Goal: Register for event/course

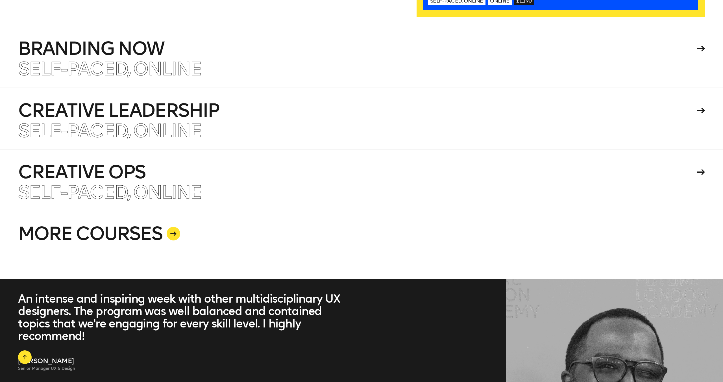
scroll to position [1660, 0]
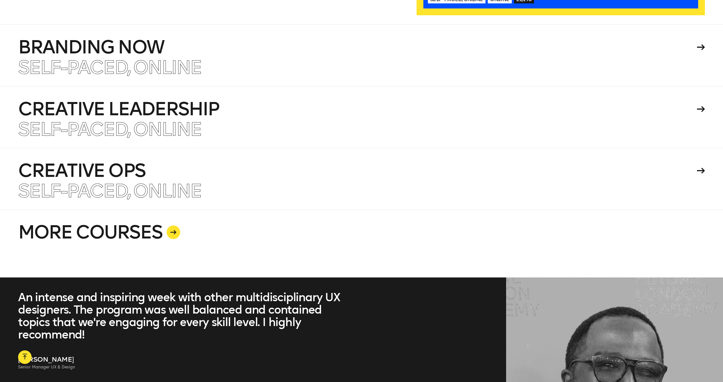
click at [139, 244] on link "MORE COURSES" at bounding box center [361, 244] width 687 height 68
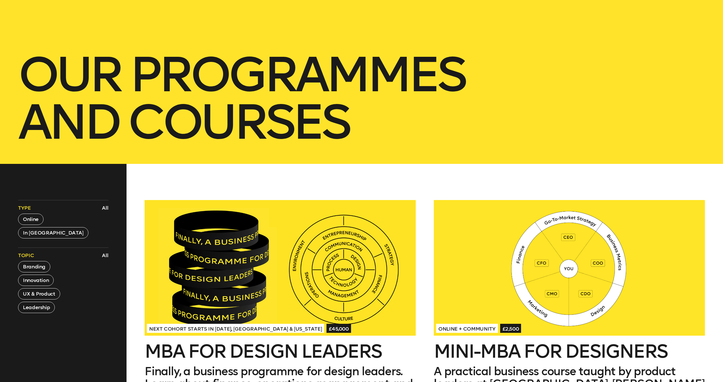
scroll to position [125, 0]
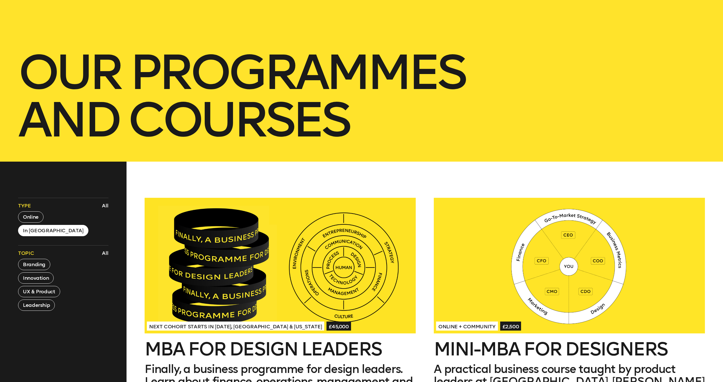
click at [31, 227] on button "In [GEOGRAPHIC_DATA]" at bounding box center [53, 230] width 70 height 11
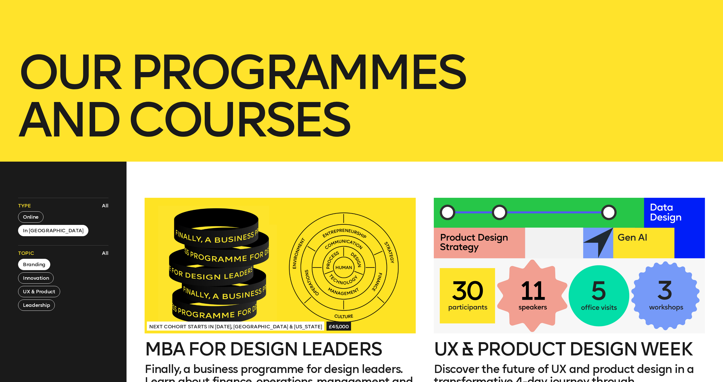
click at [41, 259] on button "Branding" at bounding box center [34, 264] width 32 height 11
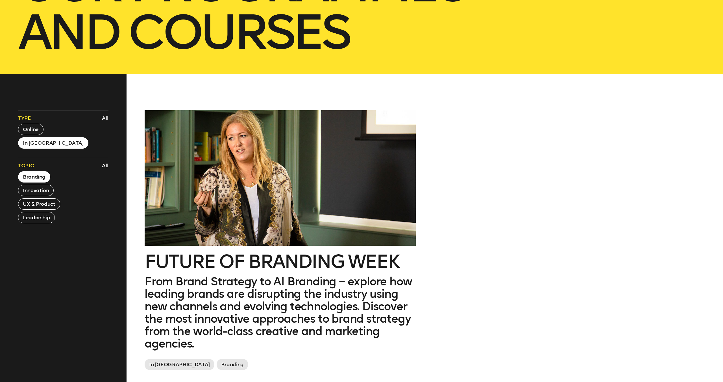
scroll to position [223, 0]
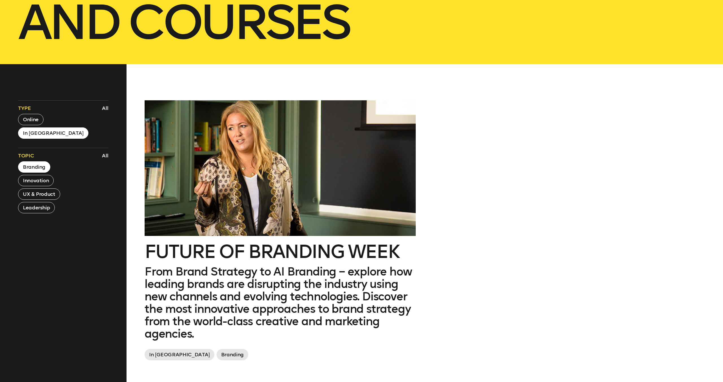
click at [205, 266] on p "From Brand Strategy to AI Branding – explore how leading brands are disrupting …" at bounding box center [280, 302] width 271 height 75
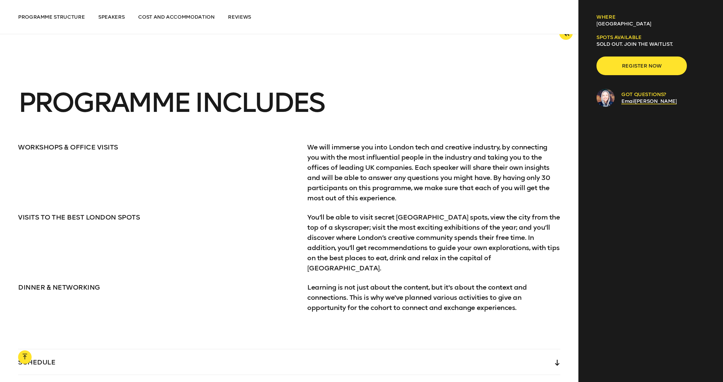
scroll to position [1126, 0]
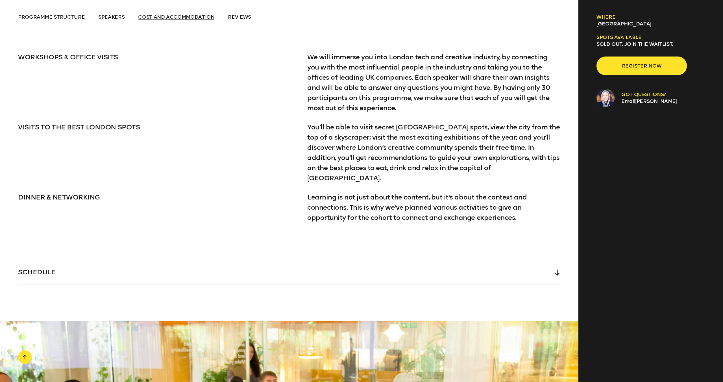
click at [196, 15] on span "Cost and Accommodation" at bounding box center [176, 17] width 76 height 6
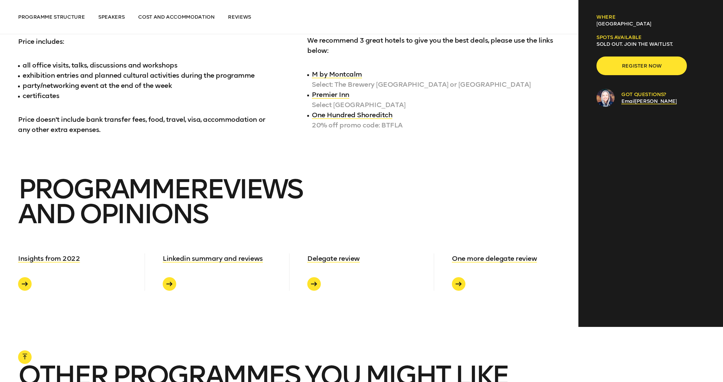
scroll to position [2960, 0]
click at [624, 65] on span "Register now" at bounding box center [642, 65] width 72 height 11
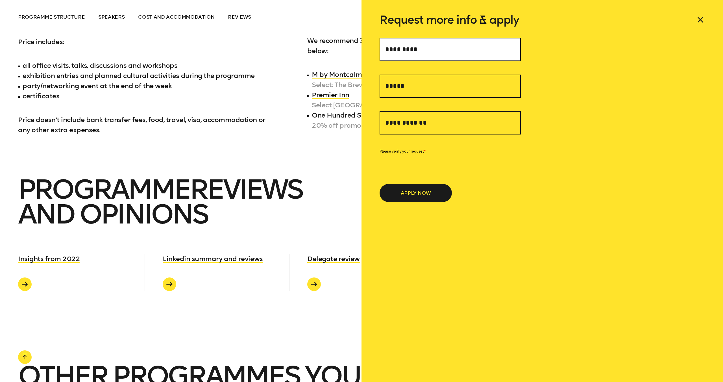
click at [452, 58] on input "text" at bounding box center [450, 49] width 141 height 23
type input "**********"
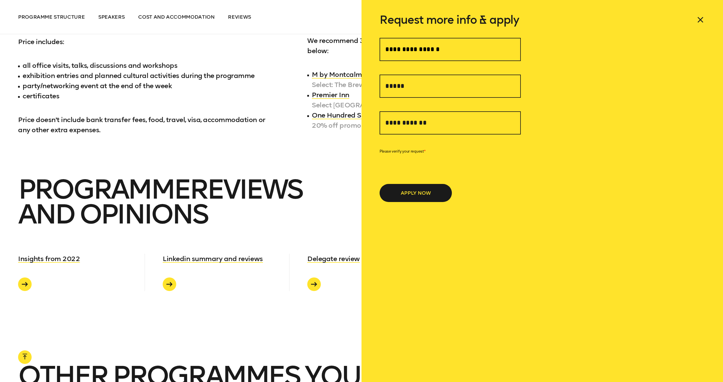
click at [344, 116] on li "One Hundred Shoreditch 20% off promo code: BTFLA" at bounding box center [433, 125] width 253 height 31
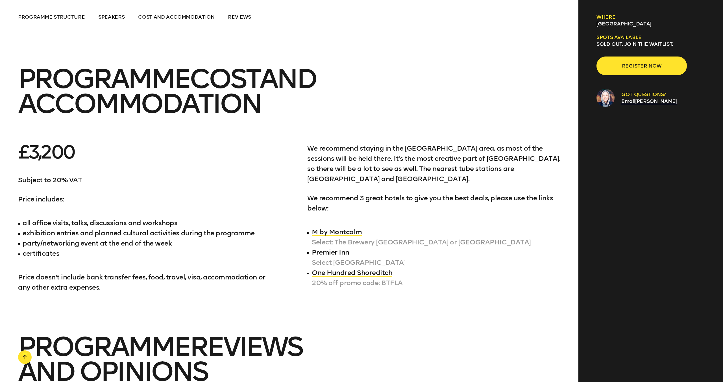
scroll to position [2801, 0]
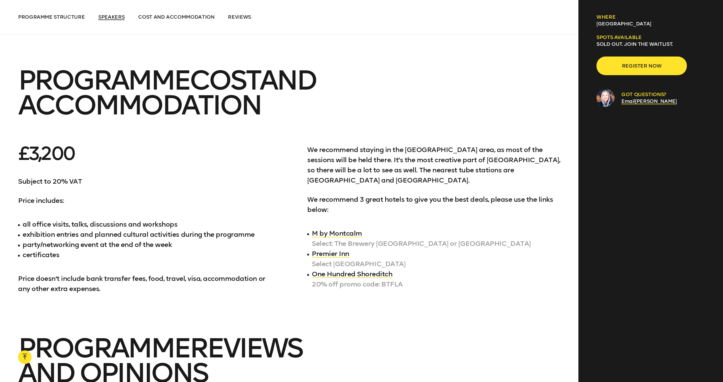
click at [113, 17] on span "Speakers" at bounding box center [111, 17] width 26 height 6
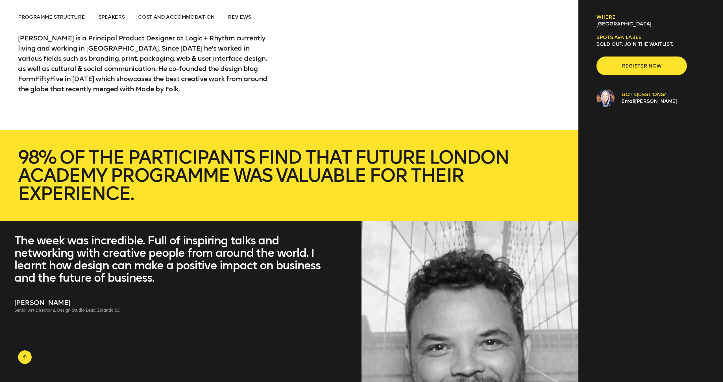
scroll to position [2341, 0]
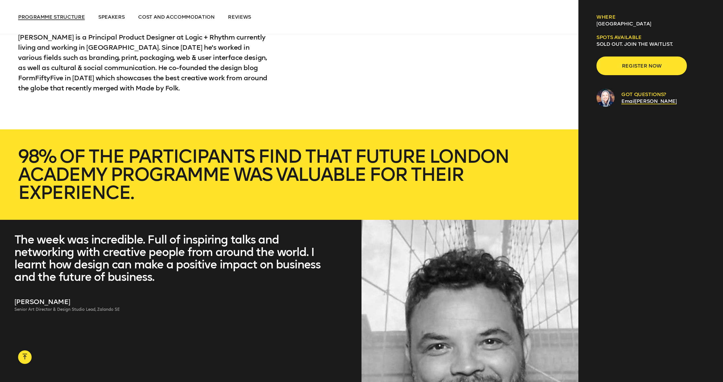
click at [52, 16] on span "Programme Structure" at bounding box center [51, 17] width 67 height 6
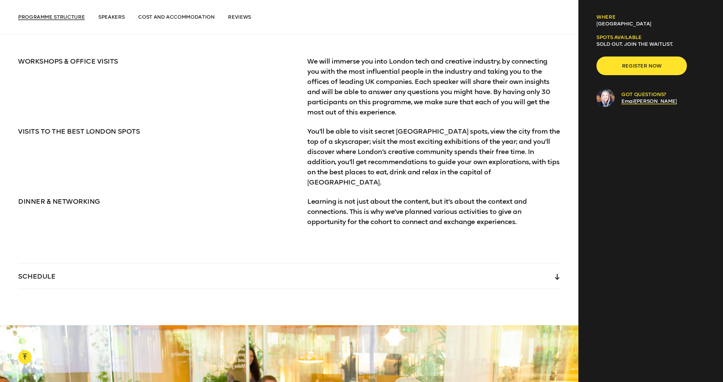
scroll to position [1092, 0]
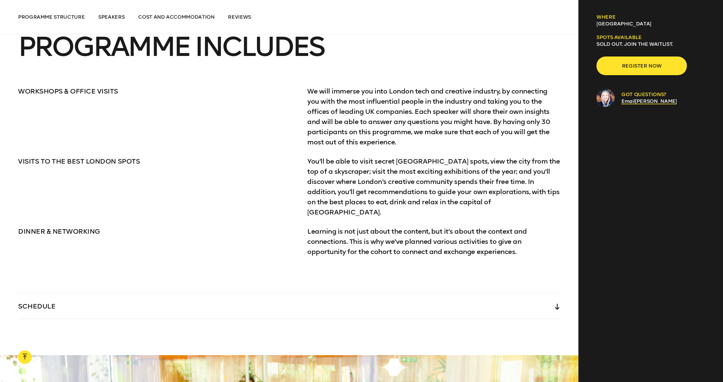
click at [126, 293] on div "SCHEDULE" at bounding box center [289, 305] width 543 height 25
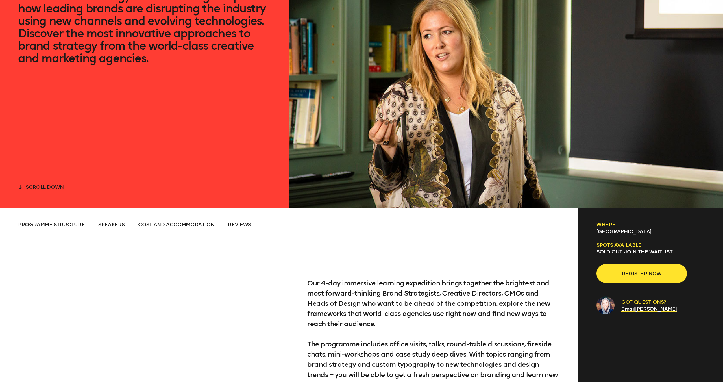
scroll to position [175, 0]
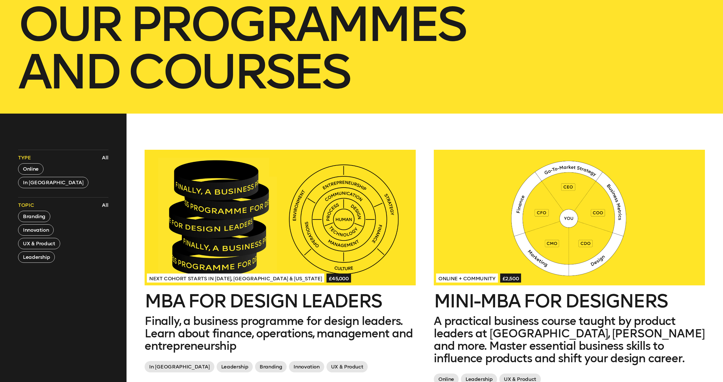
scroll to position [159, 0]
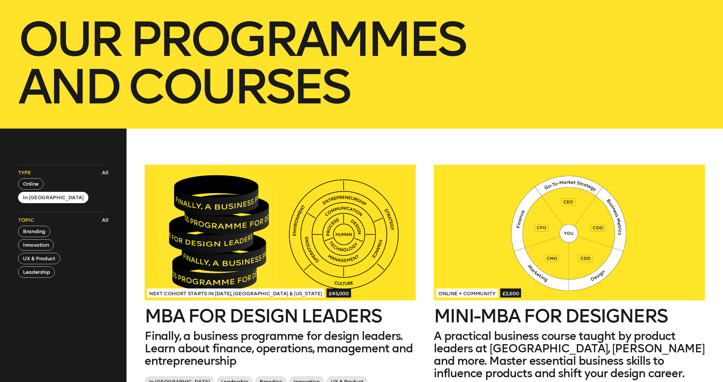
click at [43, 201] on button "In [GEOGRAPHIC_DATA]" at bounding box center [53, 197] width 70 height 11
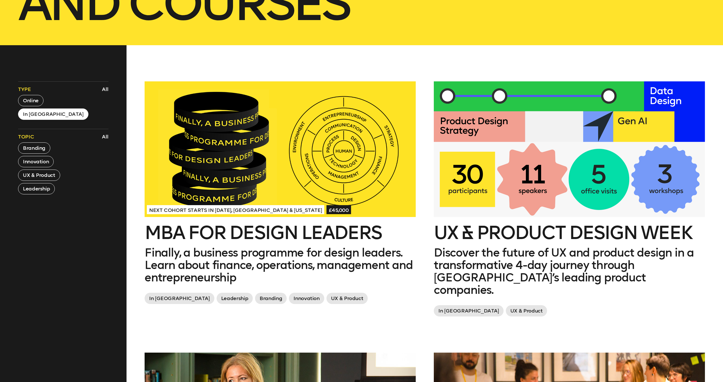
scroll to position [151, 0]
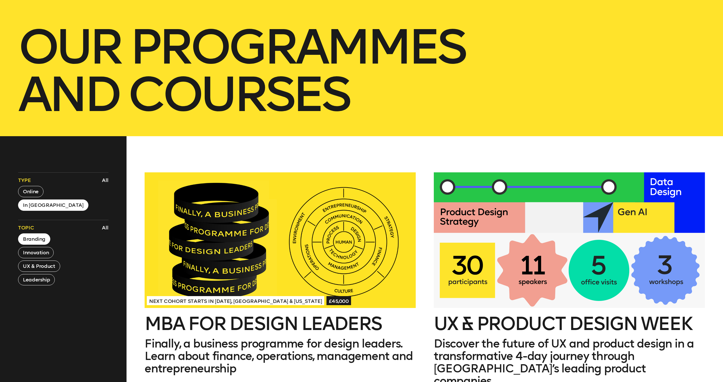
click at [40, 242] on button "Branding" at bounding box center [34, 238] width 32 height 11
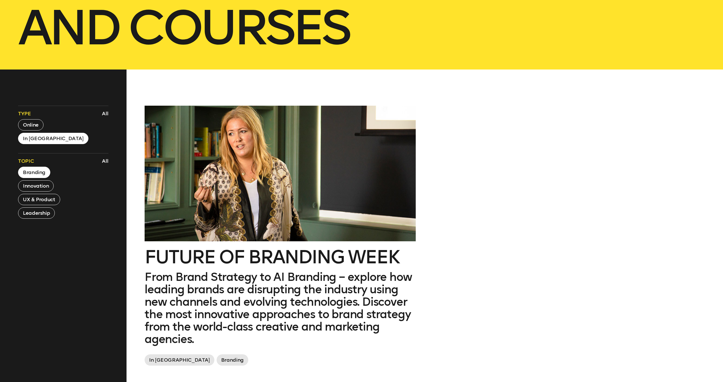
scroll to position [250, 0]
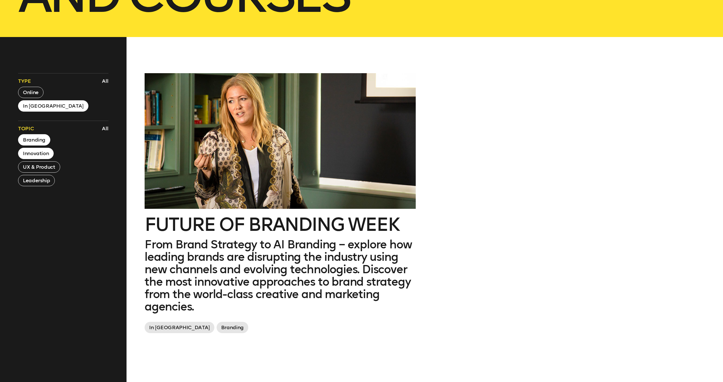
click at [31, 154] on button "Innovation" at bounding box center [36, 153] width 36 height 11
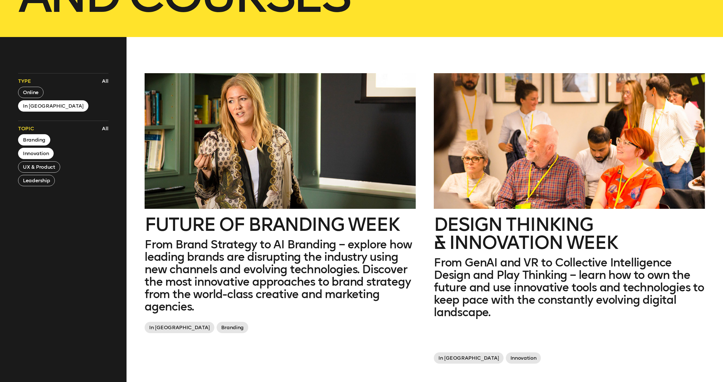
click at [33, 153] on button "Innovation" at bounding box center [36, 153] width 36 height 11
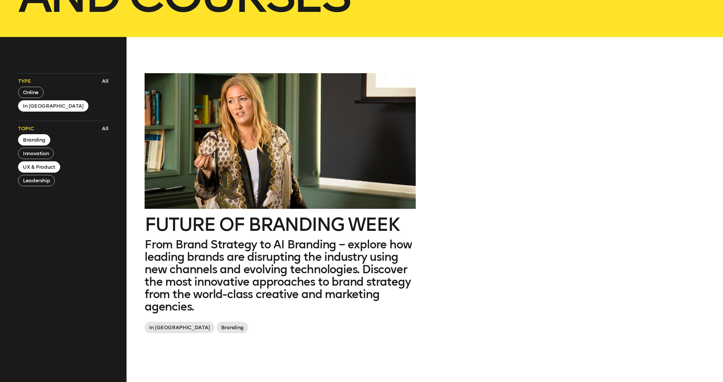
click at [39, 168] on button "UX & Product" at bounding box center [39, 166] width 42 height 11
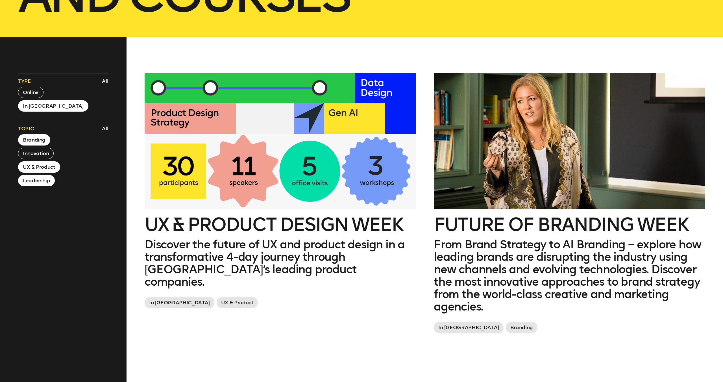
click at [38, 177] on button "Leadership" at bounding box center [36, 180] width 37 height 11
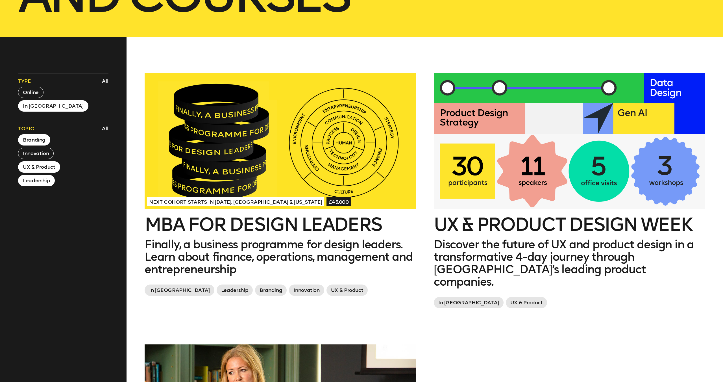
click at [38, 177] on button "Leadership" at bounding box center [36, 180] width 37 height 11
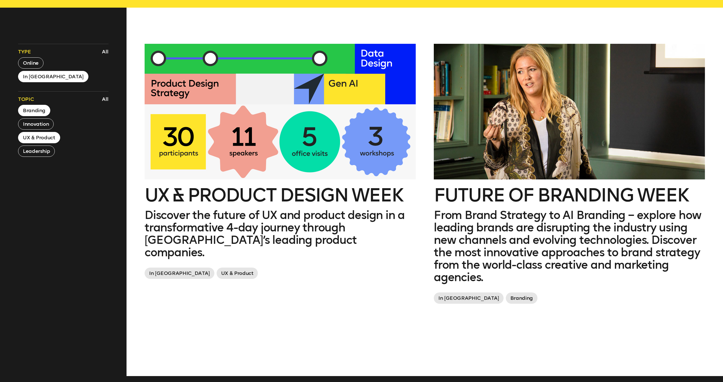
scroll to position [280, 0]
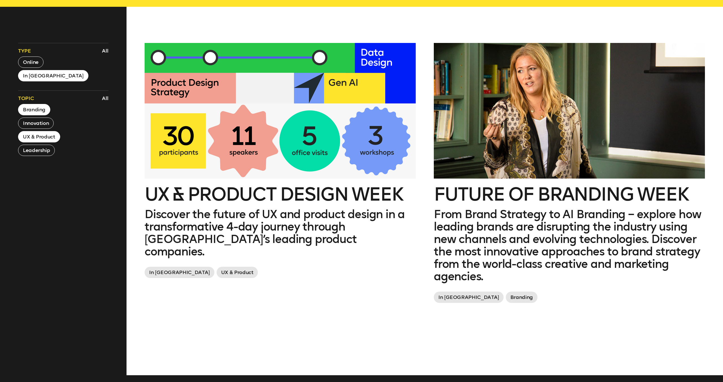
click at [493, 185] on h2 "Future of branding week" at bounding box center [569, 194] width 271 height 18
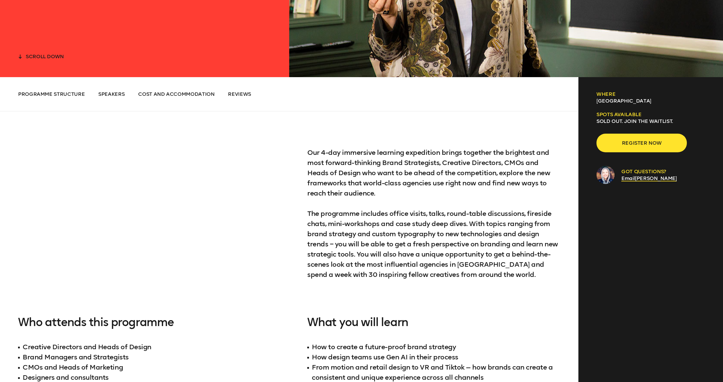
scroll to position [329, 0]
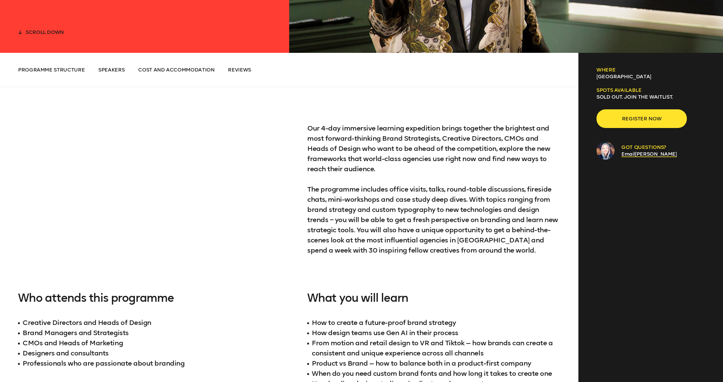
drag, startPoint x: 602, startPoint y: 116, endPoint x: 544, endPoint y: 113, distance: 58.6
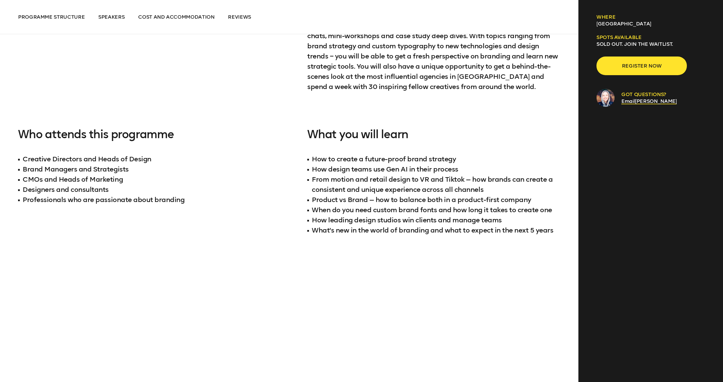
scroll to position [493, 0]
click at [492, 201] on li "Product vs Brand — how to balance both in a product-first company" at bounding box center [433, 199] width 253 height 10
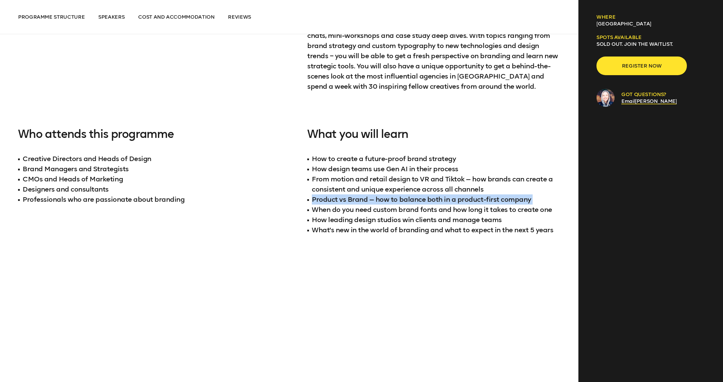
click at [492, 201] on li "Product vs Brand — how to balance both in a product-first company" at bounding box center [433, 199] width 253 height 10
click at [612, 69] on span "Register now" at bounding box center [642, 65] width 72 height 11
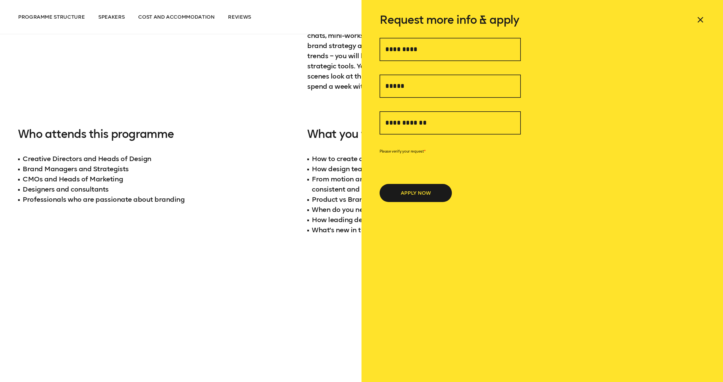
click at [456, 65] on div "* APPLY NOW" at bounding box center [450, 120] width 141 height 164
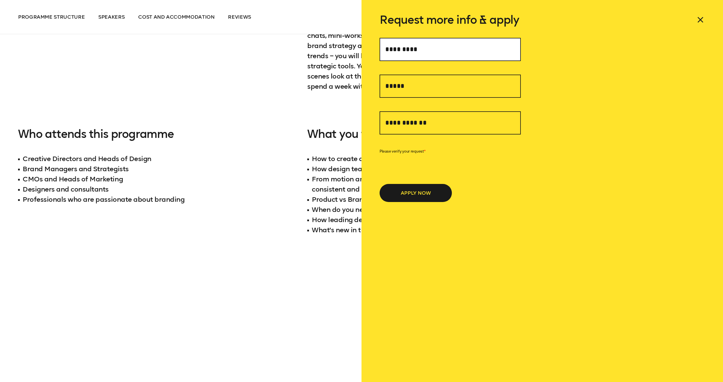
click at [448, 47] on input "text" at bounding box center [450, 49] width 141 height 23
type input "**********"
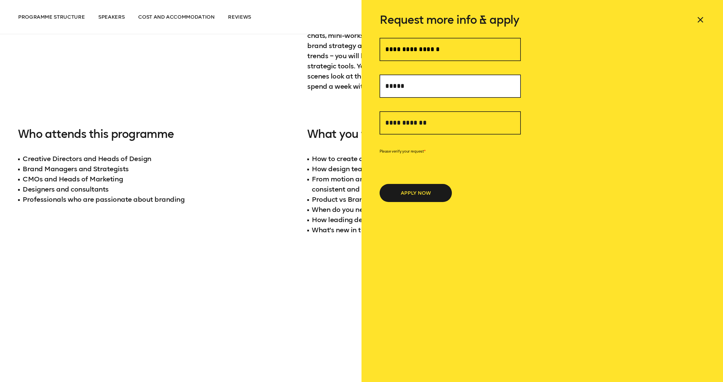
click at [426, 96] on input "text" at bounding box center [450, 86] width 141 height 23
type input "**********"
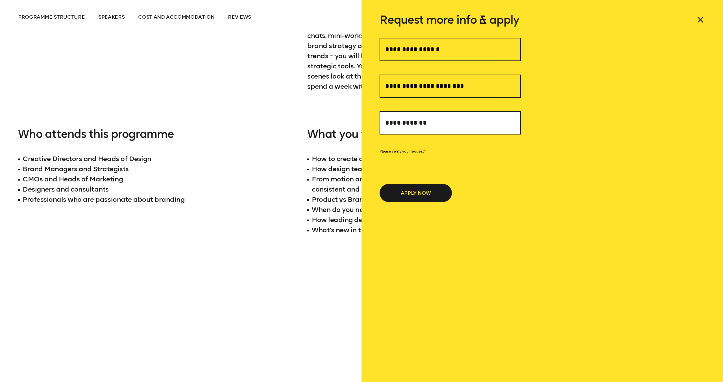
click at [423, 125] on input "text" at bounding box center [450, 122] width 141 height 23
type input "**********"
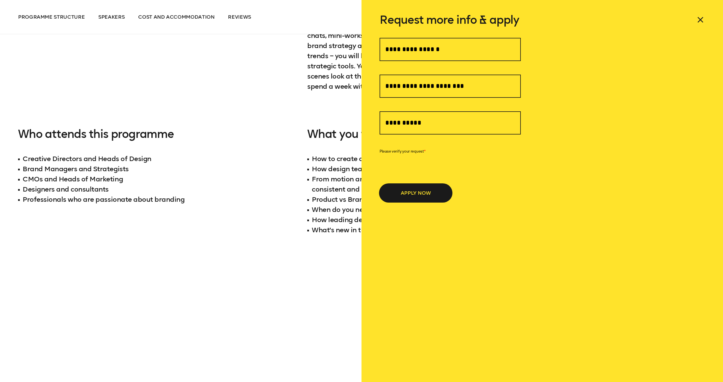
click at [408, 194] on button "APPLY NOW" at bounding box center [416, 193] width 72 height 18
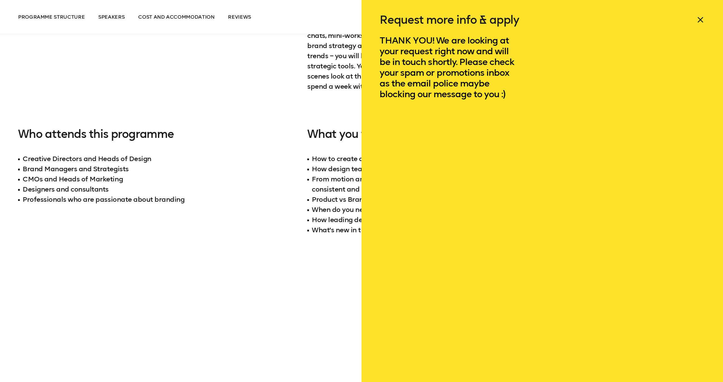
click at [701, 18] on icon at bounding box center [700, 19] width 9 height 9
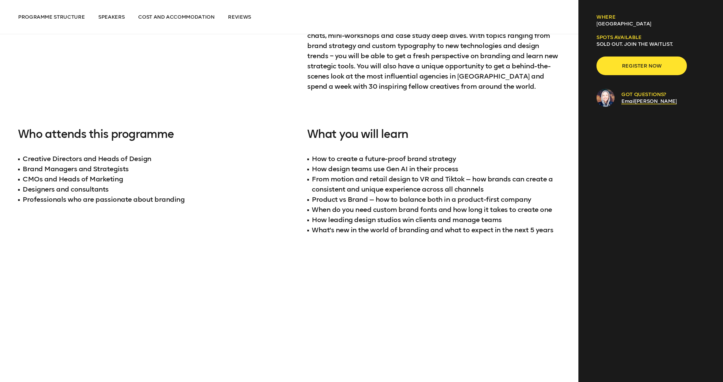
click at [300, 51] on div "Our 4-day immersive learning expedition brings together the brightest and most …" at bounding box center [289, 97] width 543 height 348
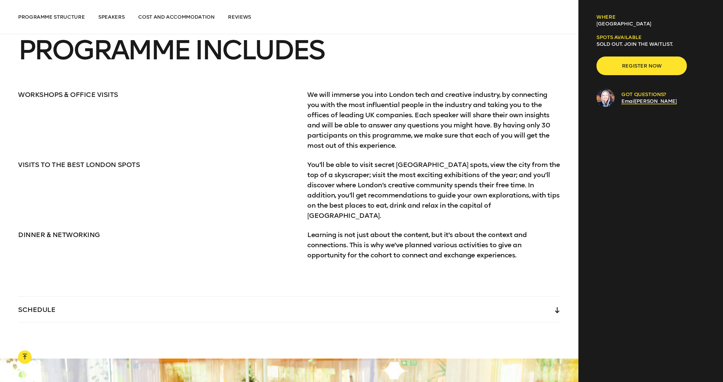
scroll to position [1090, 0]
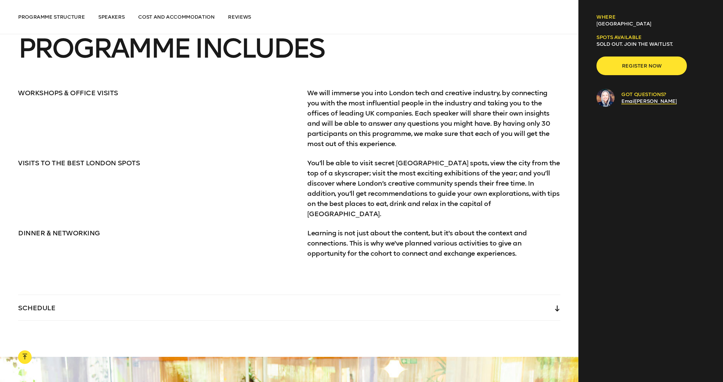
click at [407, 295] on div "SCHEDULE" at bounding box center [289, 307] width 543 height 25
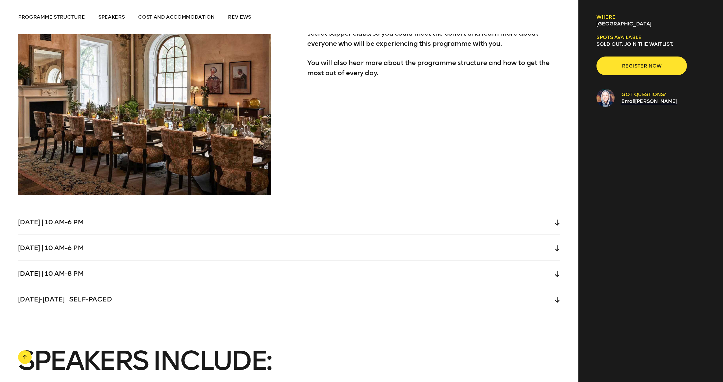
scroll to position [1927, 0]
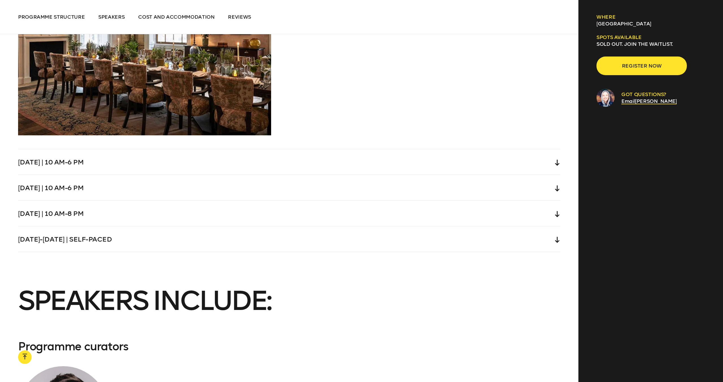
click at [428, 153] on div "[DATE] | 10 am-6 pm" at bounding box center [289, 161] width 543 height 25
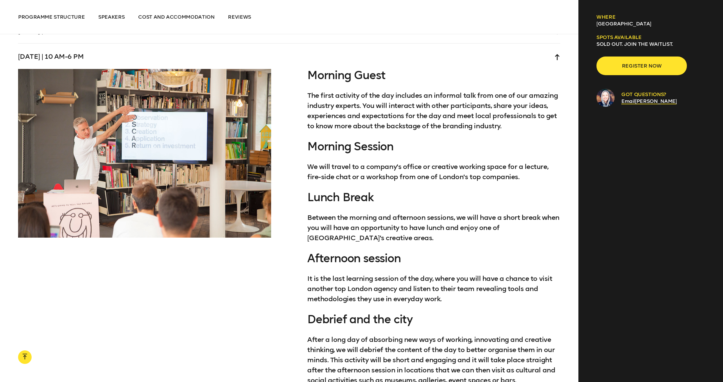
scroll to position [1808, 0]
